Goal: Task Accomplishment & Management: Manage account settings

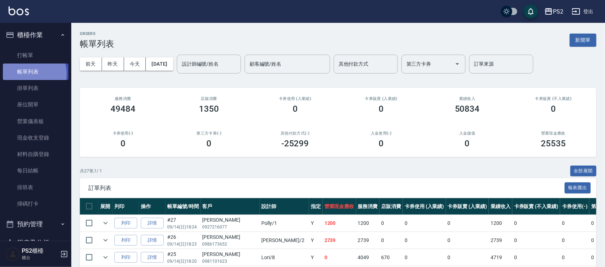
click at [26, 74] on link "帳單列表" at bounding box center [36, 71] width 66 height 16
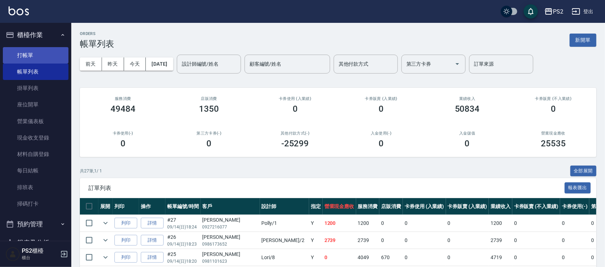
click at [37, 51] on link "打帳單" at bounding box center [36, 55] width 66 height 16
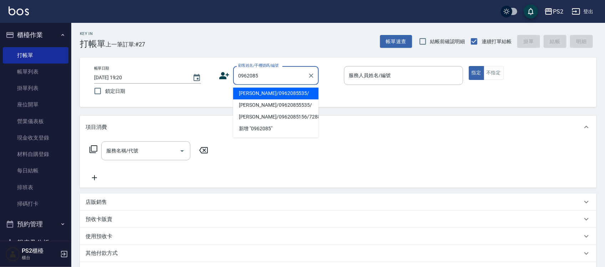
click at [274, 91] on li "詹癸雅/0962085535/" at bounding box center [276, 94] width 86 height 12
type input "詹癸雅/0962085535/"
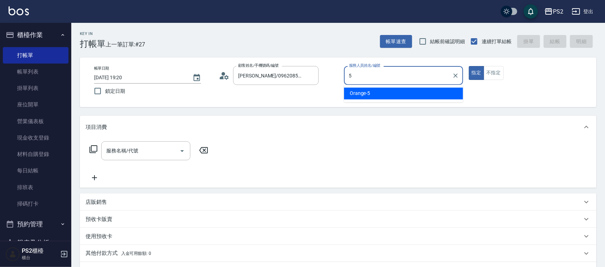
type input "Orange-5"
type button "true"
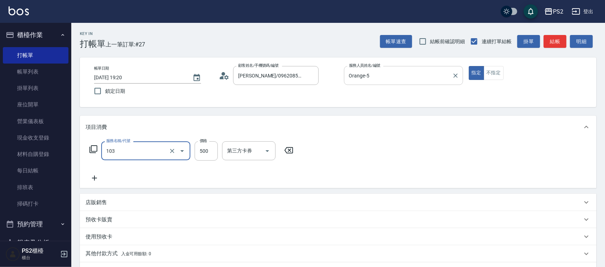
type input "B級洗剪500(103)"
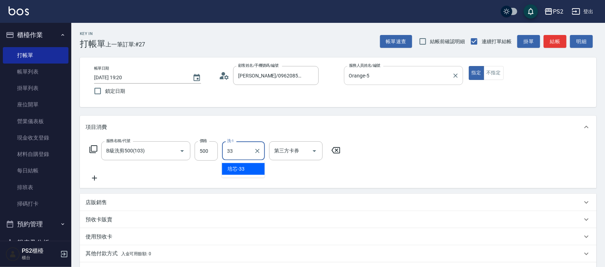
type input "培芯-33"
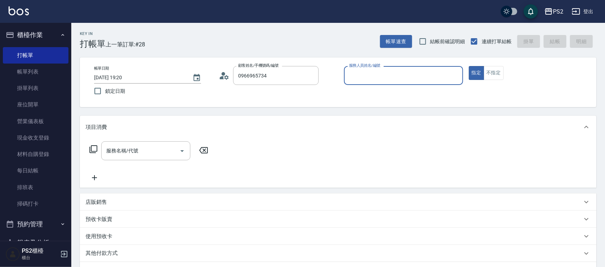
type input "張淇惠/0966965734/"
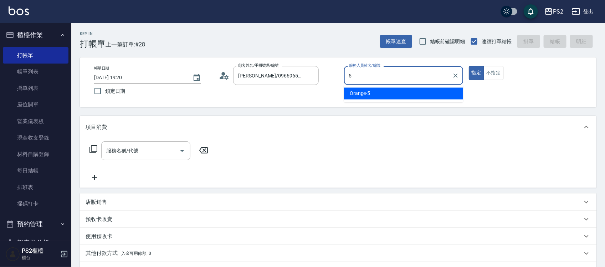
type input "Orange-5"
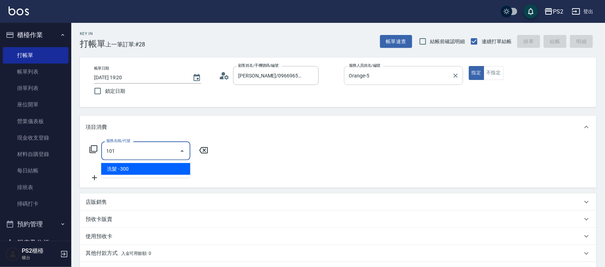
type input "洗髮(101)"
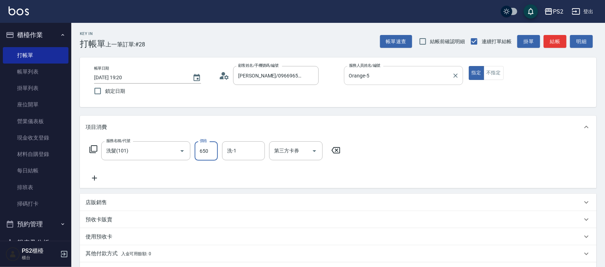
type input "650"
type input "3"
click at [250, 145] on input "洗-1" at bounding box center [243, 150] width 36 height 12
type input "培芯-33"
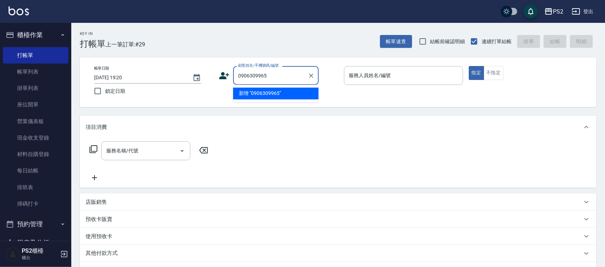
type input "0906309965"
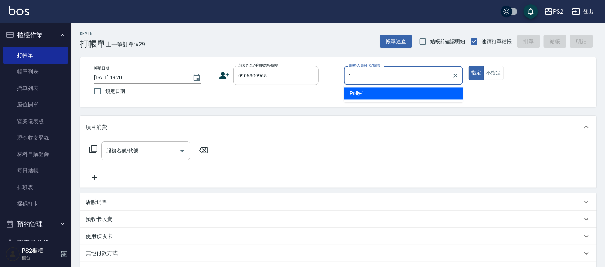
type input "Polly-1"
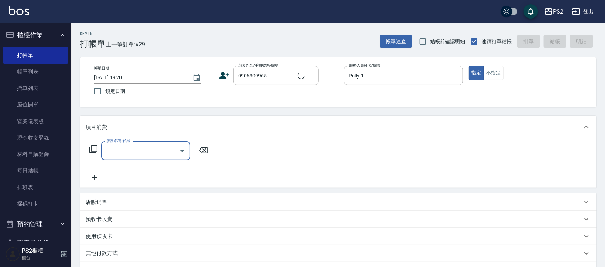
type input "洪聖耕/0906309965/"
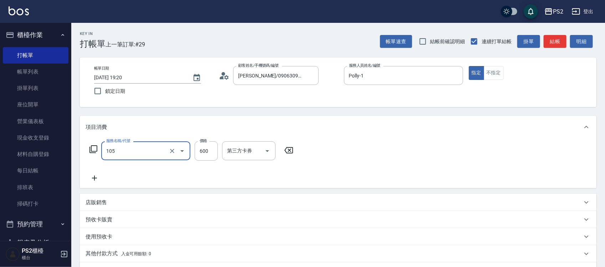
type input "A級洗剪600(105)"
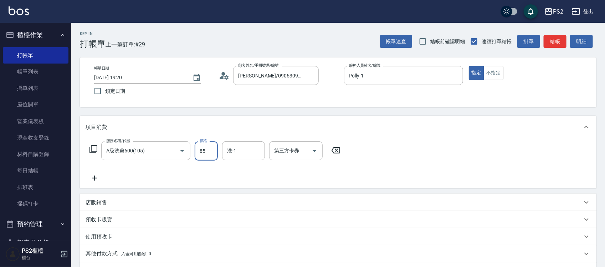
type input "850"
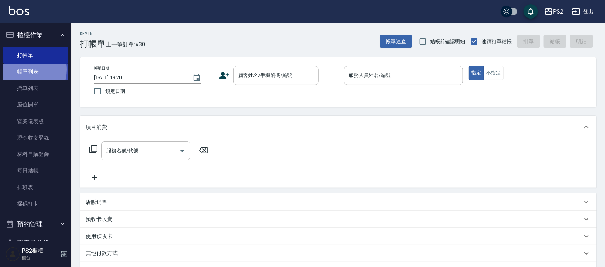
click at [22, 70] on link "帳單列表" at bounding box center [36, 71] width 66 height 16
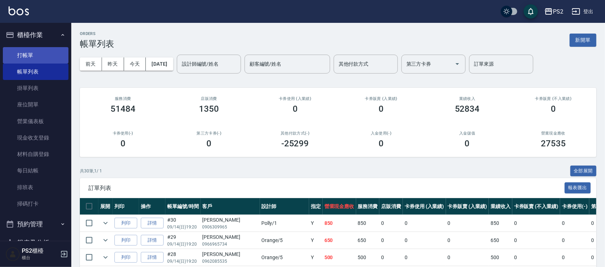
click at [19, 58] on link "打帳單" at bounding box center [36, 55] width 66 height 16
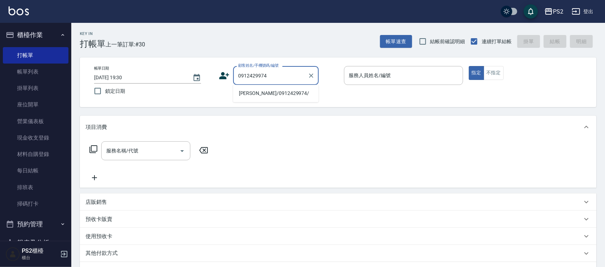
type input "許昱燦/0912429974/"
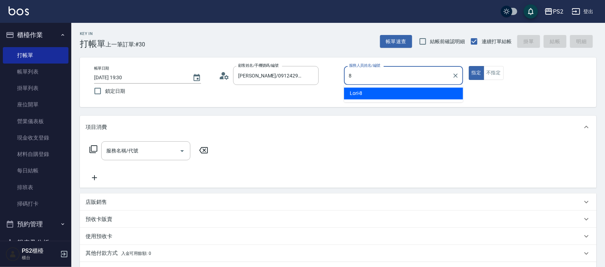
type input "Lori-8"
type button "true"
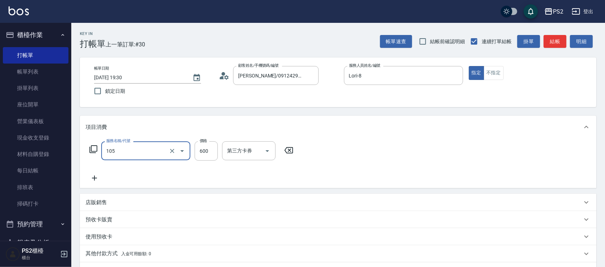
type input "A級洗剪600(105)"
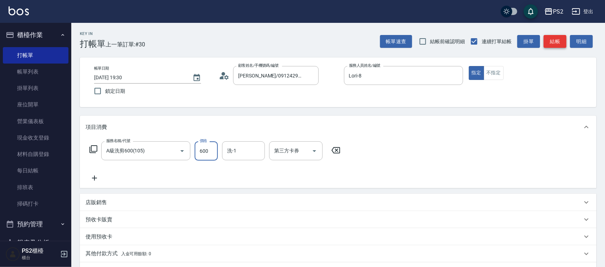
click at [559, 41] on button "結帳" at bounding box center [555, 41] width 23 height 13
type input "2025/09/14 19:31"
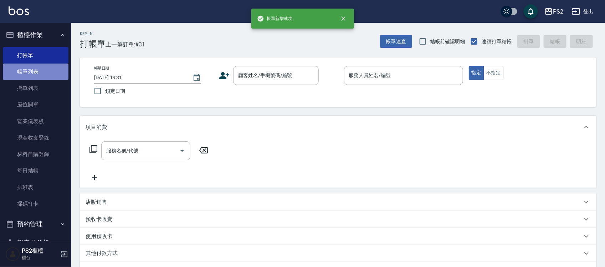
click at [36, 74] on link "帳單列表" at bounding box center [36, 71] width 66 height 16
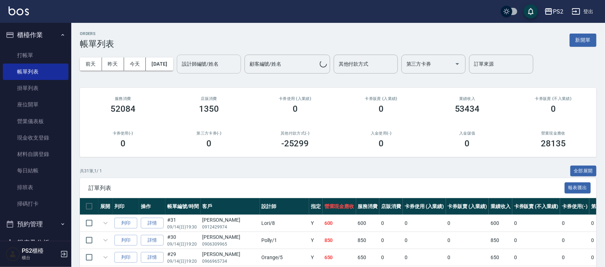
click at [205, 58] on div "設計師編號/姓名 設計師編號/姓名" at bounding box center [209, 64] width 64 height 19
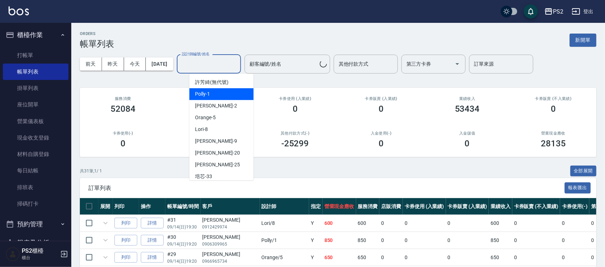
click at [221, 101] on div "Jason -2" at bounding box center [221, 106] width 64 height 12
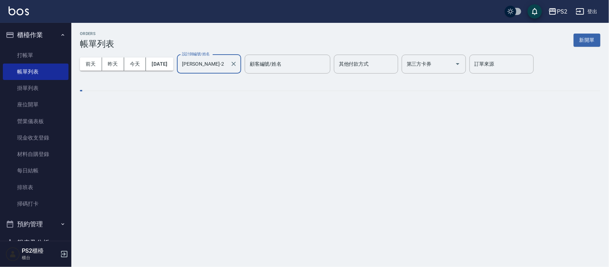
click at [221, 101] on div "ORDERS 帳單列表 新開單 前天 昨天 今天 2025/09/14 設計師編號/姓名 Jason-2 設計師編號/姓名 顧客編號/姓名 顧客編號/姓名 其…" at bounding box center [339, 67] width 537 height 88
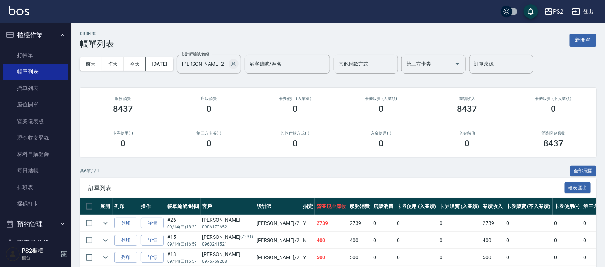
click at [241, 64] on div "Jason-2 設計師編號/姓名" at bounding box center [209, 64] width 64 height 19
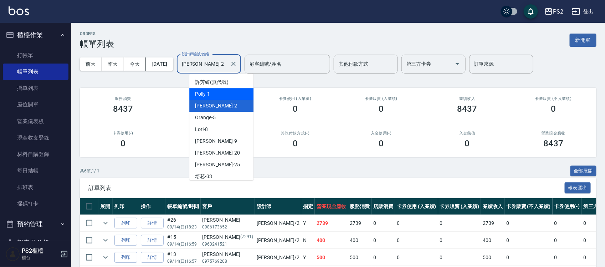
click at [212, 90] on div "Polly -1" at bounding box center [221, 94] width 64 height 12
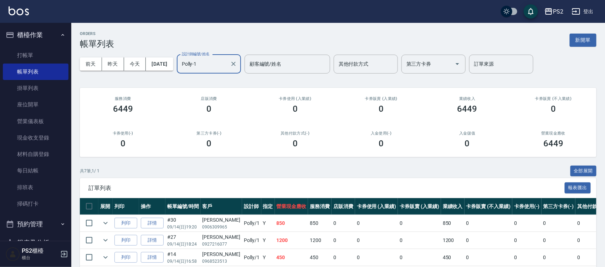
click at [226, 69] on input "Polly-1" at bounding box center [203, 64] width 47 height 12
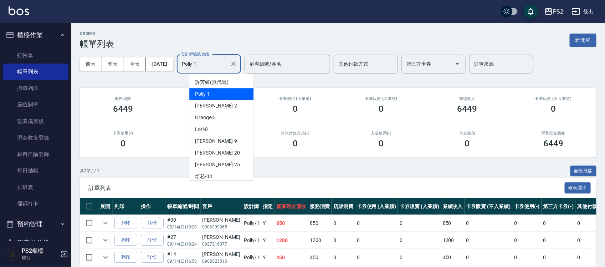
click at [226, 69] on input "Polly-1" at bounding box center [203, 64] width 47 height 12
click at [211, 112] on div "Orange -5" at bounding box center [221, 118] width 64 height 12
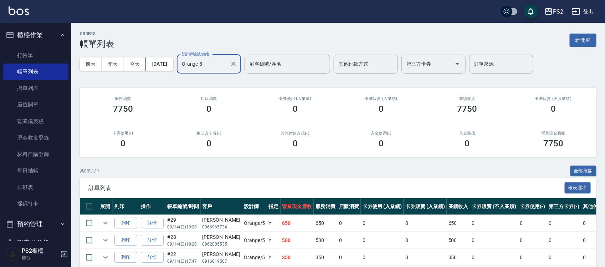
click at [225, 62] on input "Orange-5" at bounding box center [203, 64] width 47 height 12
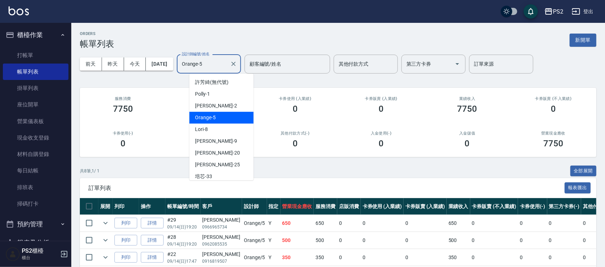
click at [225, 62] on input "Orange-5" at bounding box center [203, 64] width 47 height 12
click at [218, 133] on div "Lori -8" at bounding box center [221, 129] width 64 height 12
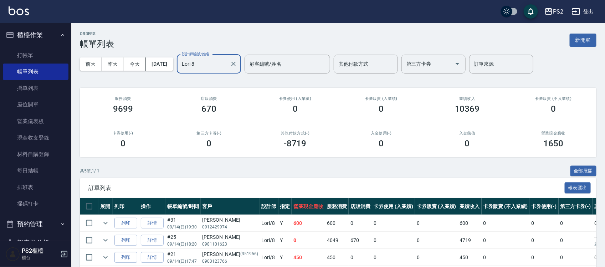
click at [220, 66] on input "Lori-8" at bounding box center [203, 64] width 47 height 12
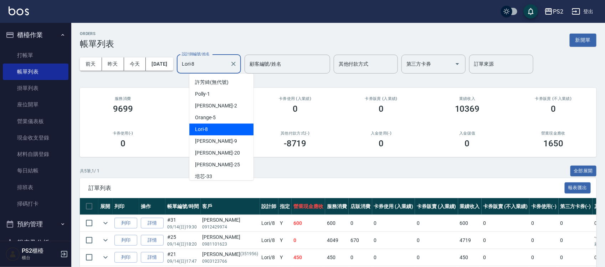
click at [220, 66] on input "Lori-8" at bounding box center [203, 64] width 47 height 12
click at [202, 138] on span "Nina -9" at bounding box center [216, 140] width 42 height 7
type input "Nina-9"
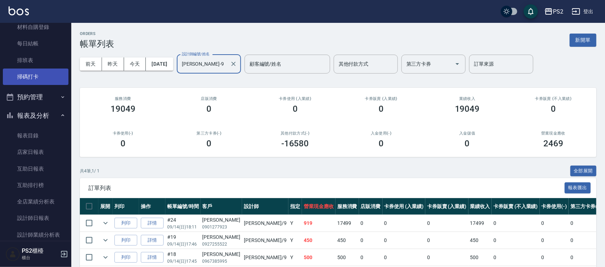
scroll to position [89, 0]
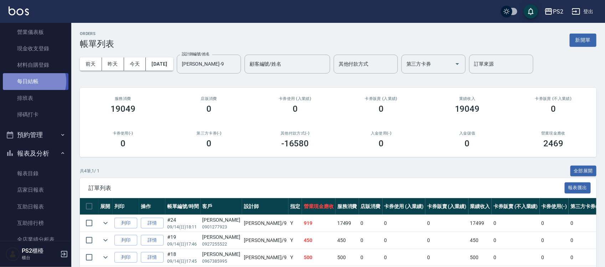
click at [32, 81] on link "每日結帳" at bounding box center [36, 81] width 66 height 16
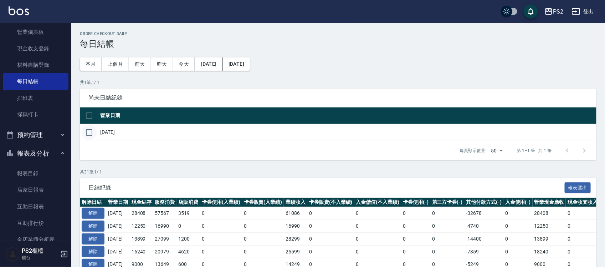
click at [93, 131] on input "checkbox" at bounding box center [89, 132] width 15 height 15
checkbox input "true"
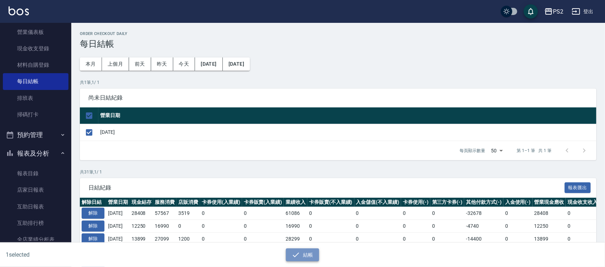
click at [295, 259] on button "結帳" at bounding box center [302, 254] width 33 height 13
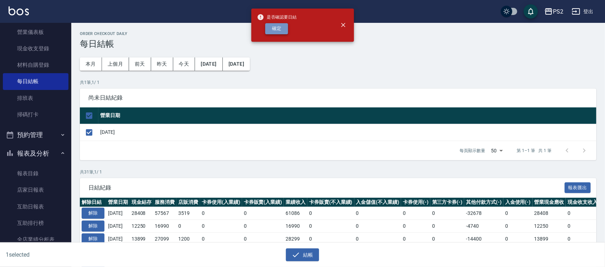
click at [283, 30] on button "確定" at bounding box center [276, 28] width 23 height 11
checkbox input "false"
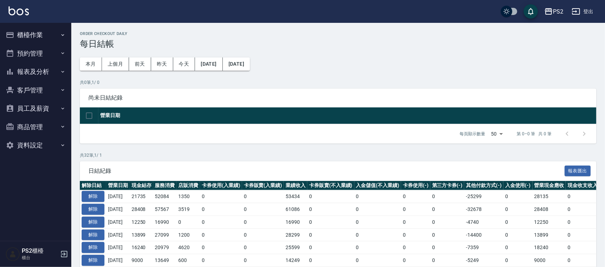
click at [31, 73] on button "報表及分析" at bounding box center [36, 71] width 66 height 19
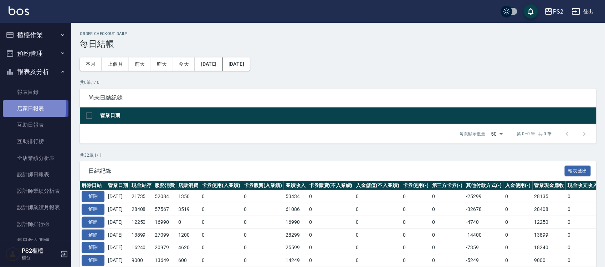
click at [24, 108] on link "店家日報表" at bounding box center [36, 108] width 66 height 16
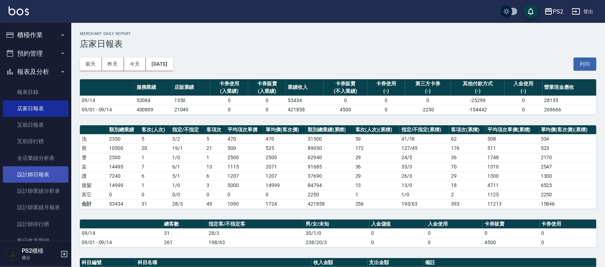
click at [49, 176] on link "設計師日報表" at bounding box center [36, 174] width 66 height 16
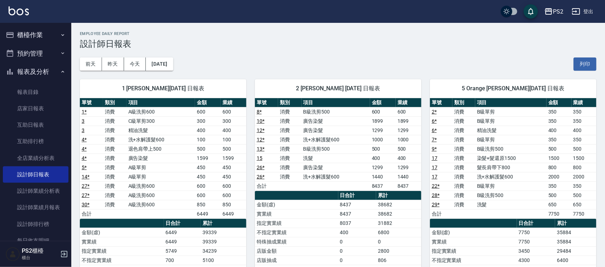
click at [35, 37] on button "櫃檯作業" at bounding box center [36, 35] width 66 height 19
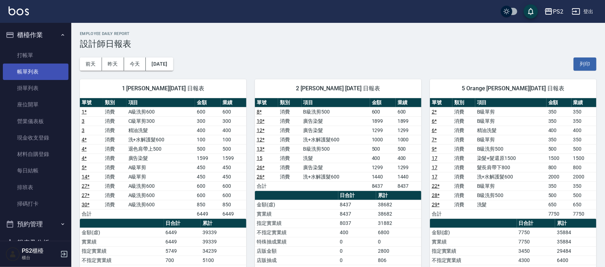
click at [36, 77] on link "帳單列表" at bounding box center [36, 71] width 66 height 16
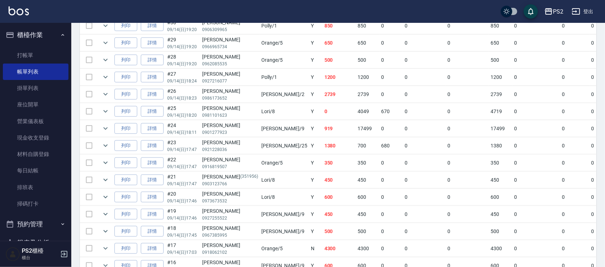
scroll to position [223, 0]
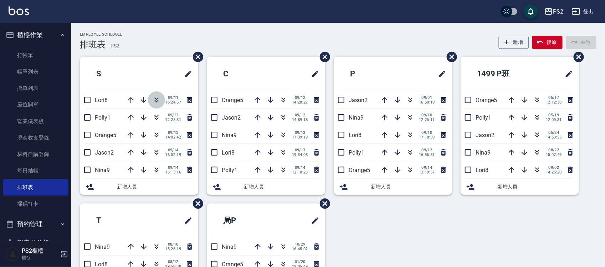
click at [155, 97] on icon "button" at bounding box center [156, 100] width 9 height 9
